Goal: Use online tool/utility: Utilize a website feature to perform a specific function

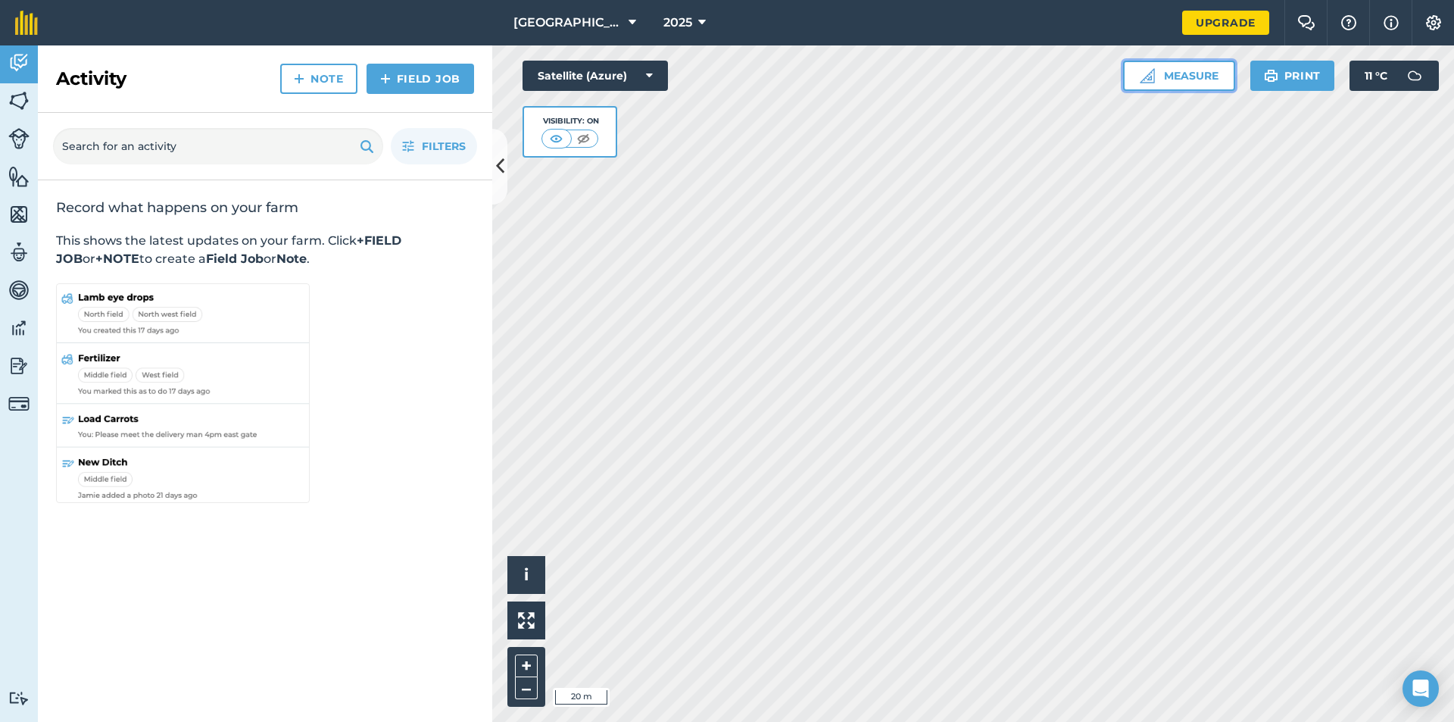
click at [1212, 84] on button "Measure" at bounding box center [1179, 76] width 112 height 30
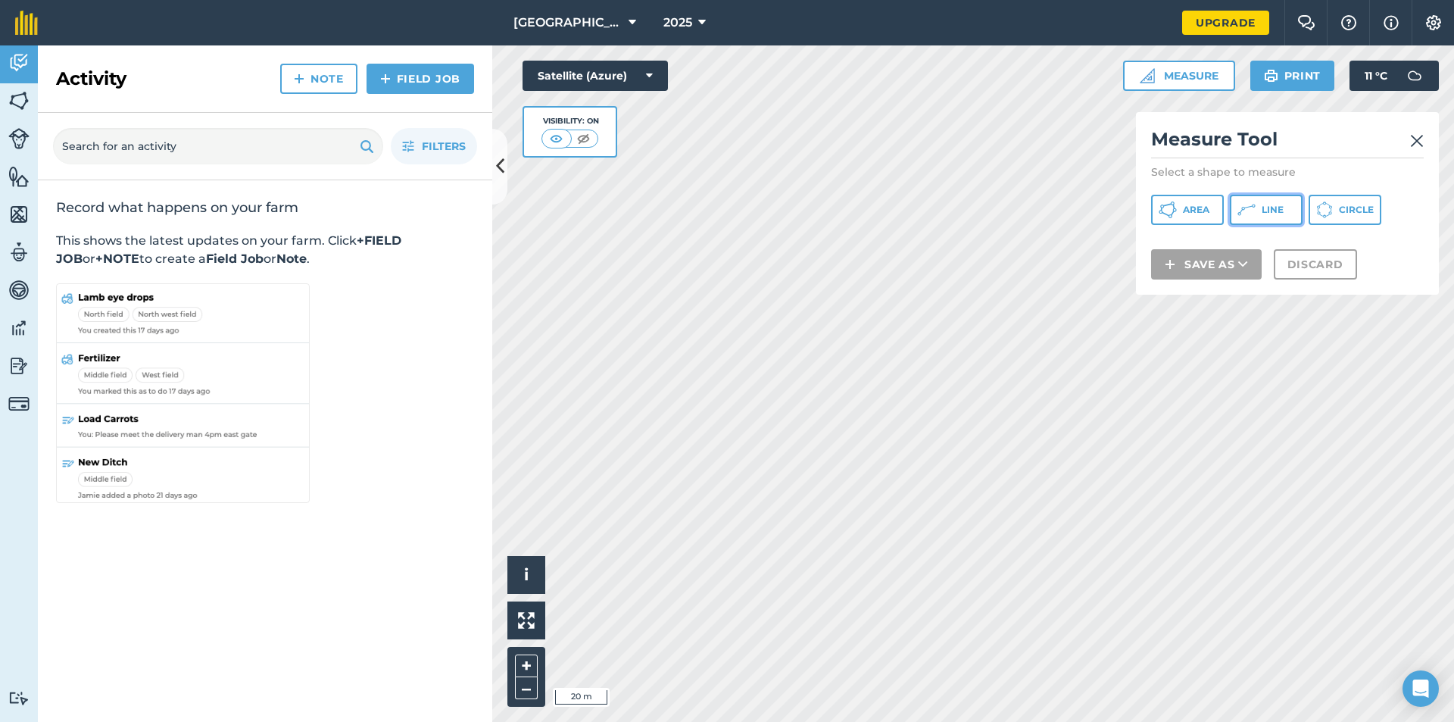
click at [1252, 202] on icon at bounding box center [1246, 210] width 18 height 18
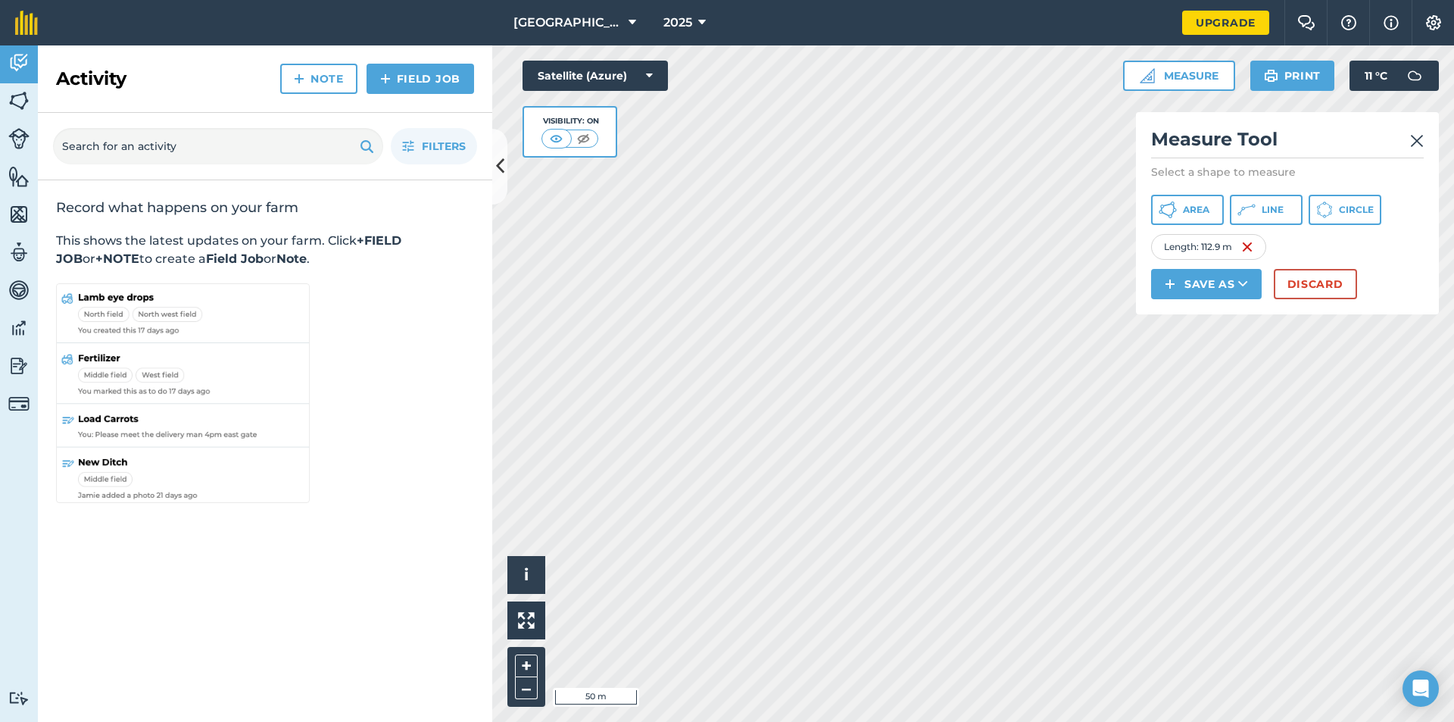
click at [1421, 142] on img at bounding box center [1417, 141] width 14 height 18
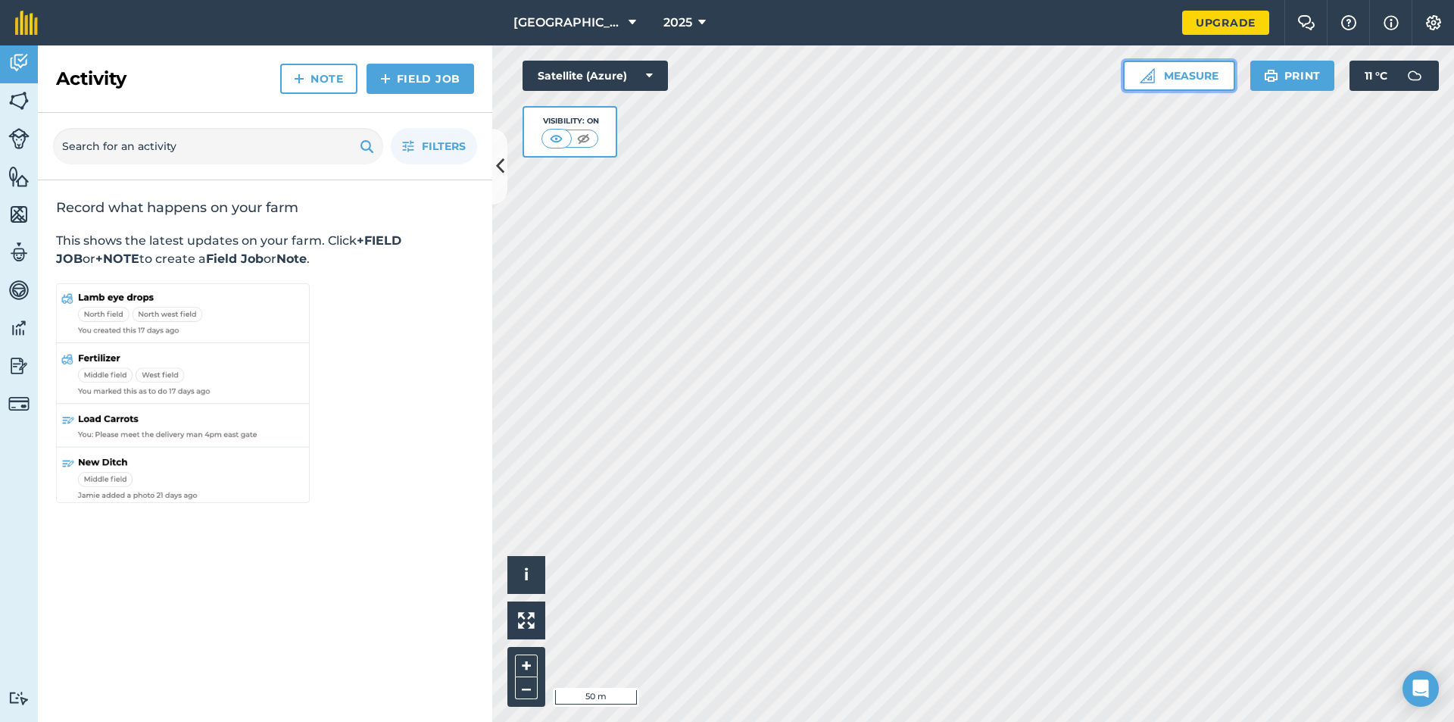
click at [1165, 73] on button "Measure" at bounding box center [1179, 76] width 112 height 30
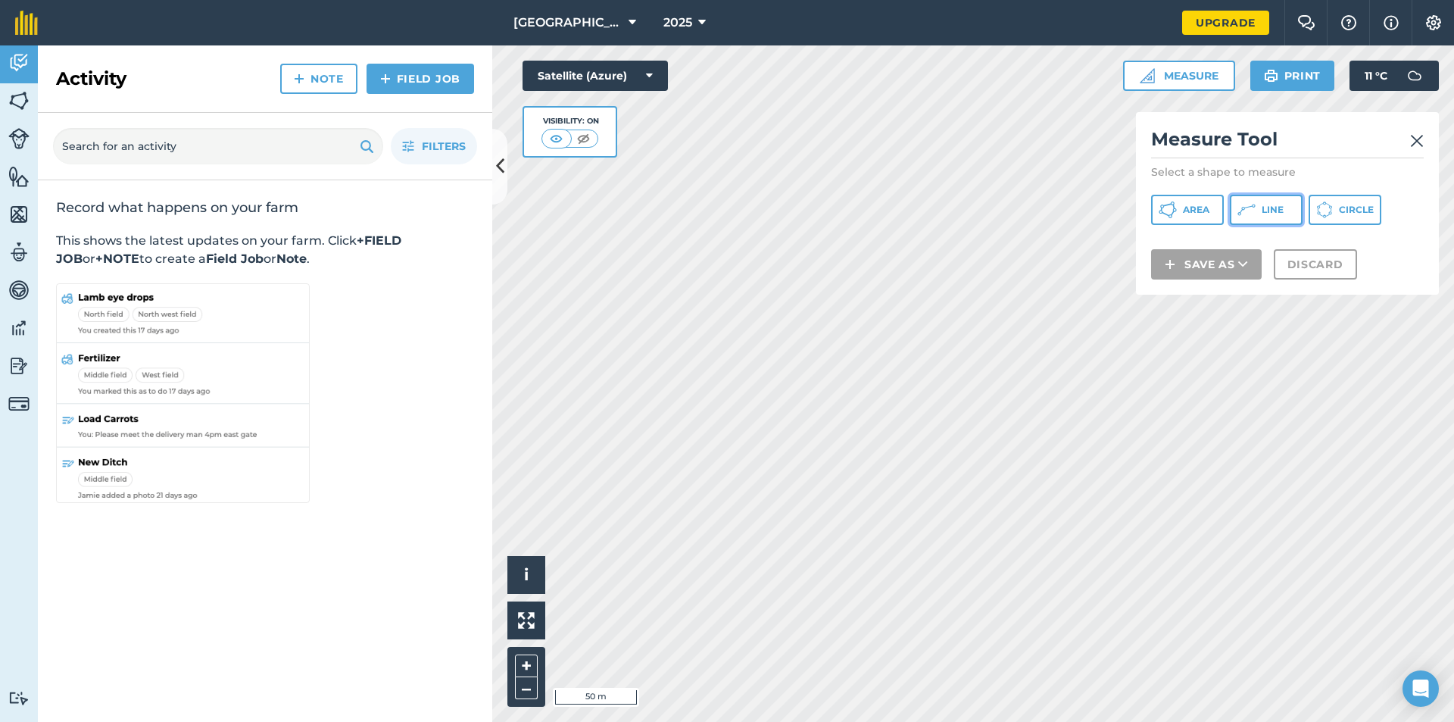
click at [1274, 204] on span "Line" at bounding box center [1273, 210] width 22 height 12
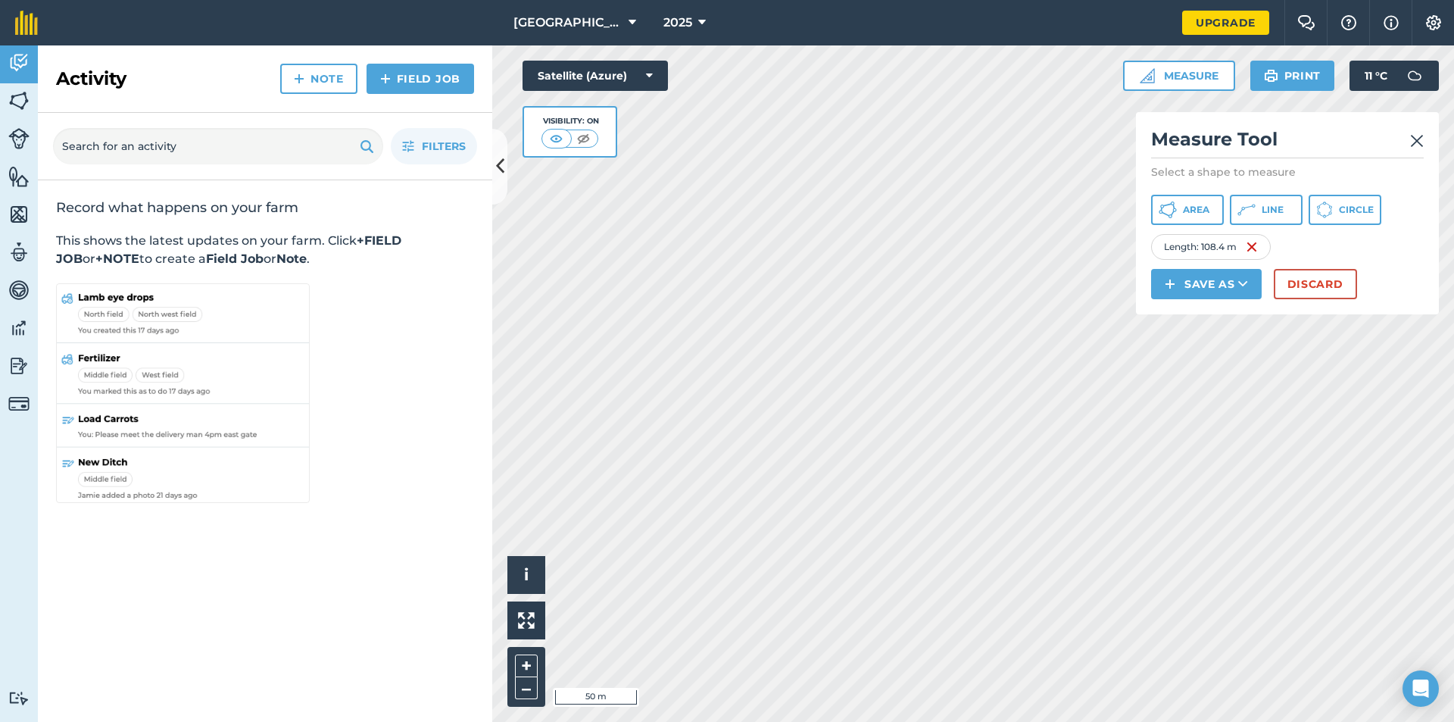
click at [1412, 148] on img at bounding box center [1417, 141] width 14 height 18
